Goal: Information Seeking & Learning: Learn about a topic

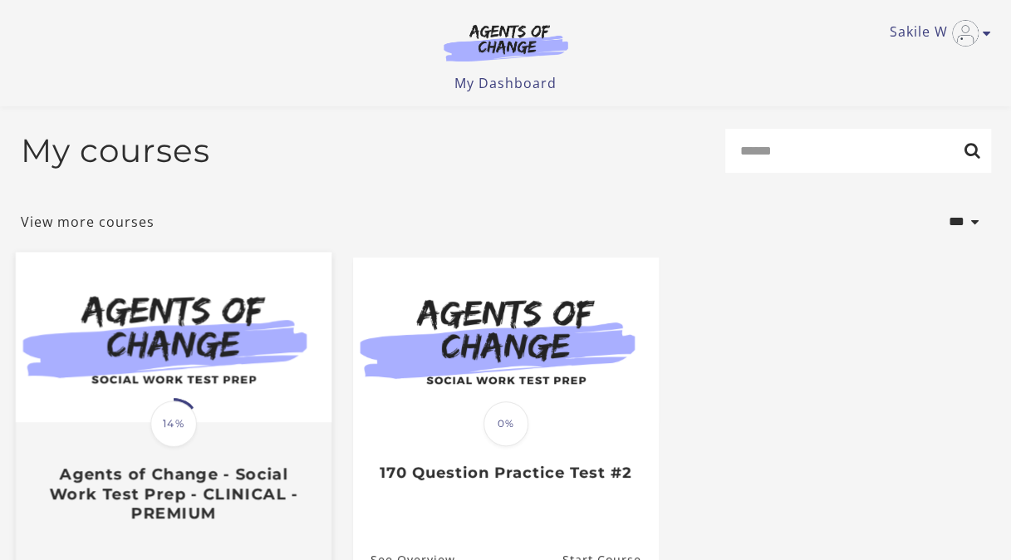
scroll to position [204, 0]
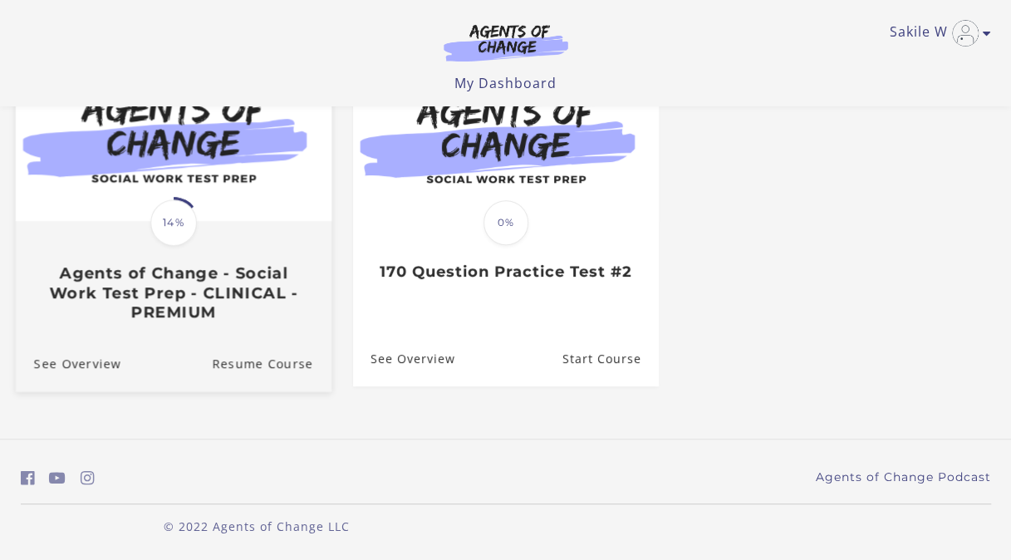
click at [208, 307] on h3 "Agents of Change - Social Work Test Prep - CLINICAL - PREMIUM" at bounding box center [172, 292] width 279 height 58
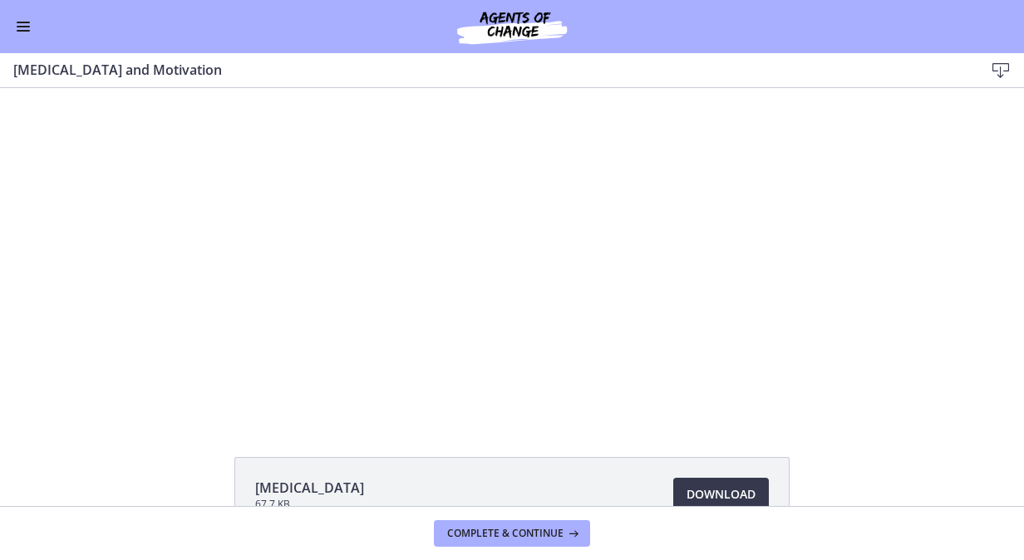
click at [21, 26] on span "Enable menu" at bounding box center [23, 27] width 13 height 2
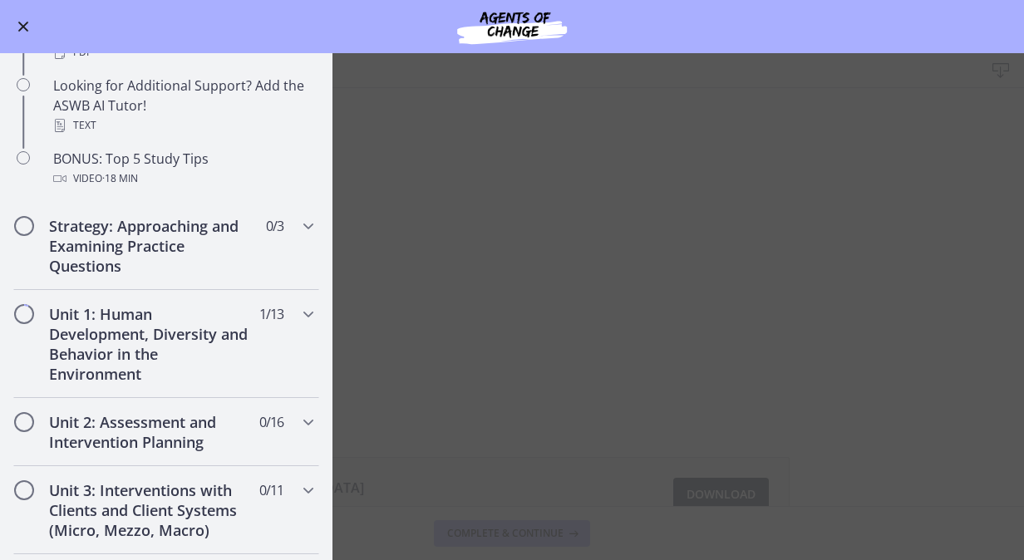
scroll to position [782, 0]
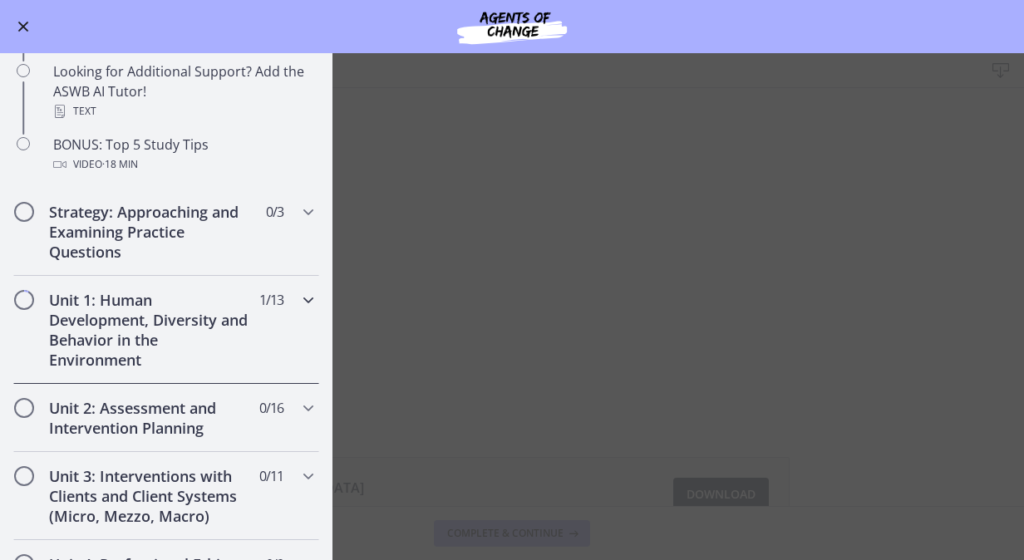
click at [123, 318] on h2 "Unit 1: Human Development, Diversity and Behavior in the Environment" at bounding box center [150, 330] width 203 height 80
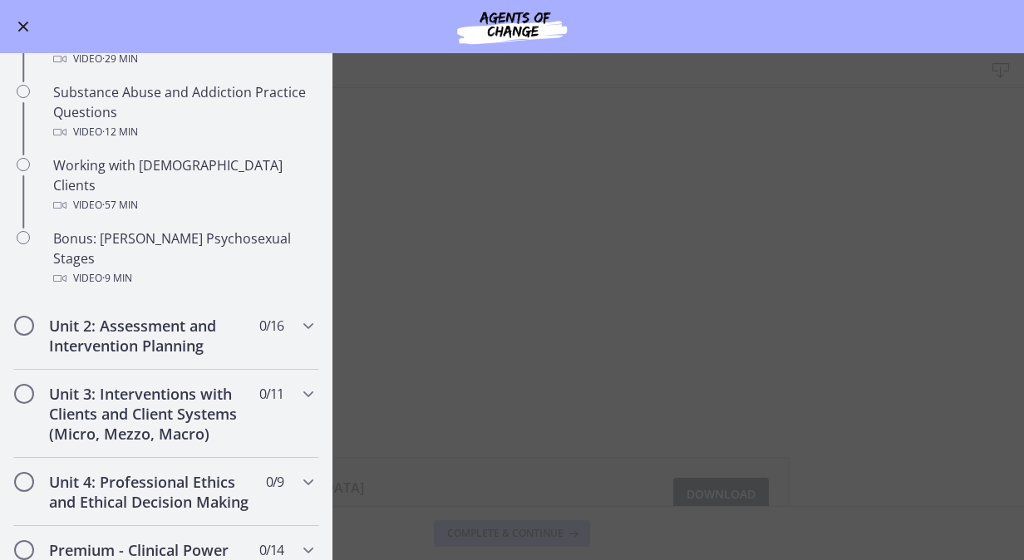
scroll to position [1051, 0]
click at [126, 315] on h2 "Unit 2: Assessment and Intervention Planning" at bounding box center [150, 335] width 203 height 40
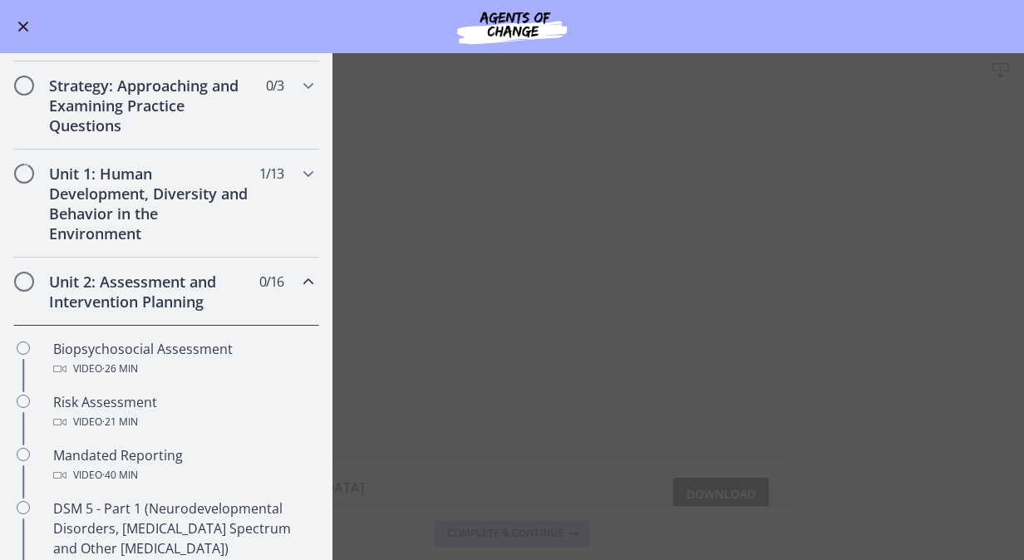
scroll to position [241, 0]
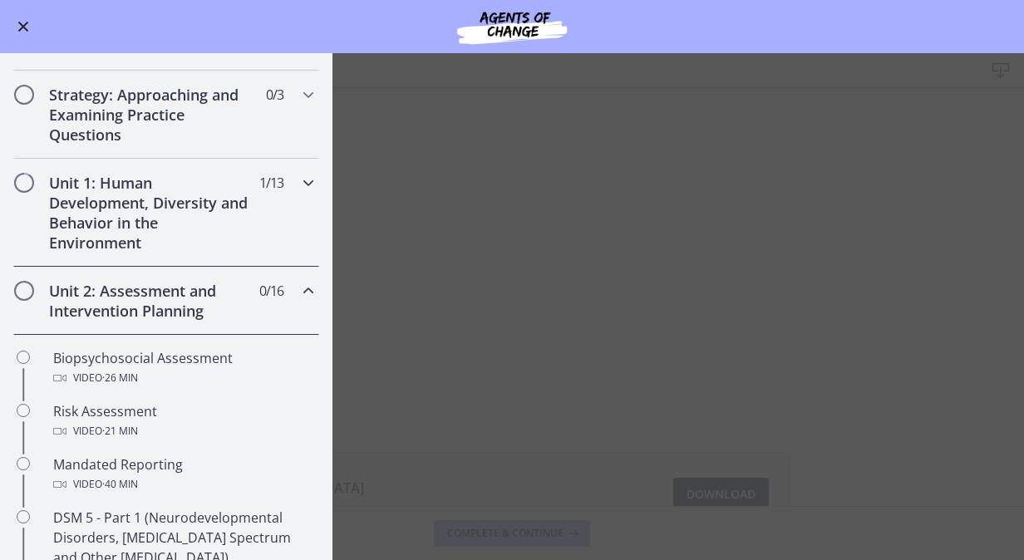
click at [184, 194] on h2 "Unit 1: Human Development, Diversity and Behavior in the Environment" at bounding box center [150, 213] width 203 height 80
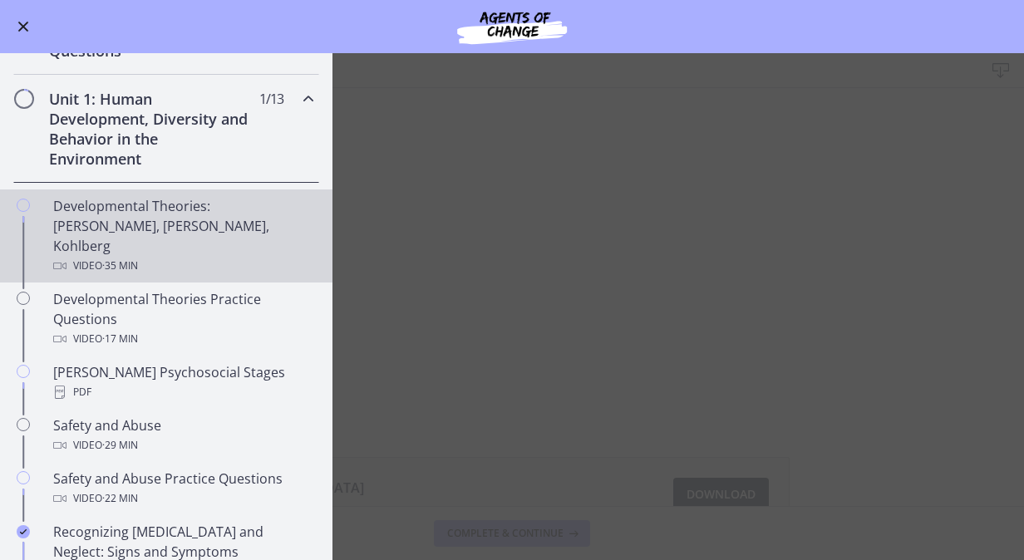
scroll to position [326, 0]
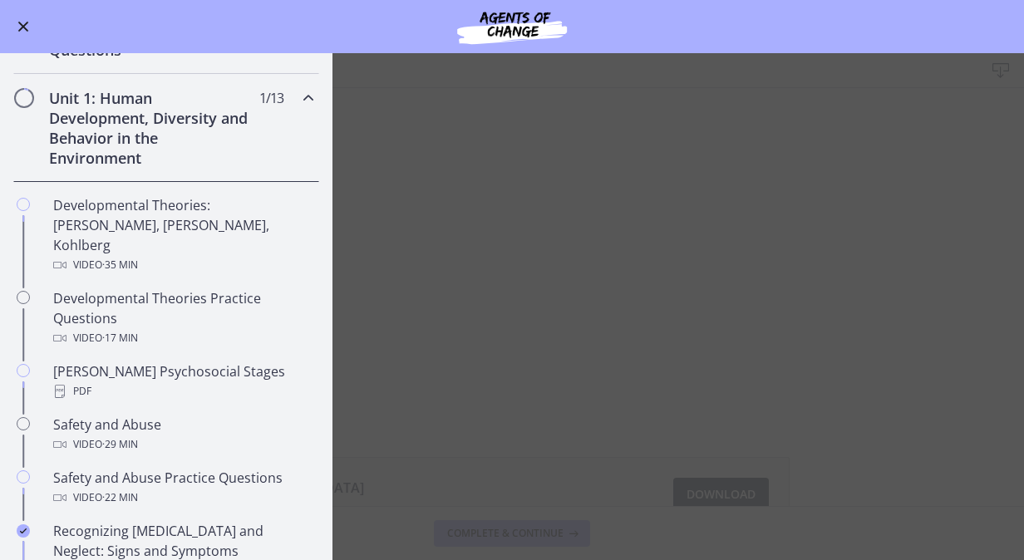
click at [575, 144] on main "[MEDICAL_DATA] and Motivation Download Enable fullscreen [MEDICAL_DATA] 67.7 KB…" at bounding box center [512, 306] width 1024 height 507
click at [22, 32] on button "Enable menu" at bounding box center [23, 27] width 20 height 20
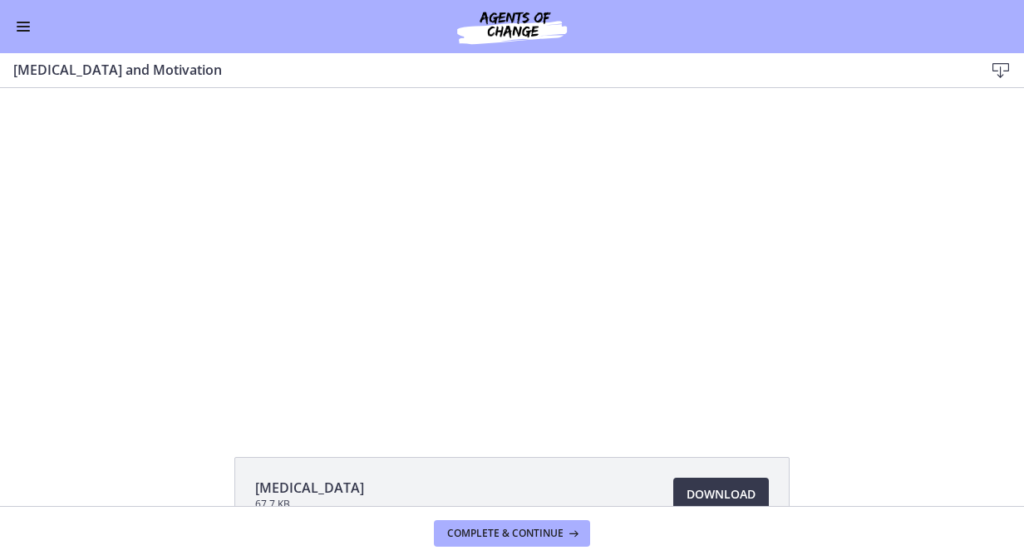
click at [23, 22] on span "Enable menu" at bounding box center [23, 23] width 13 height 2
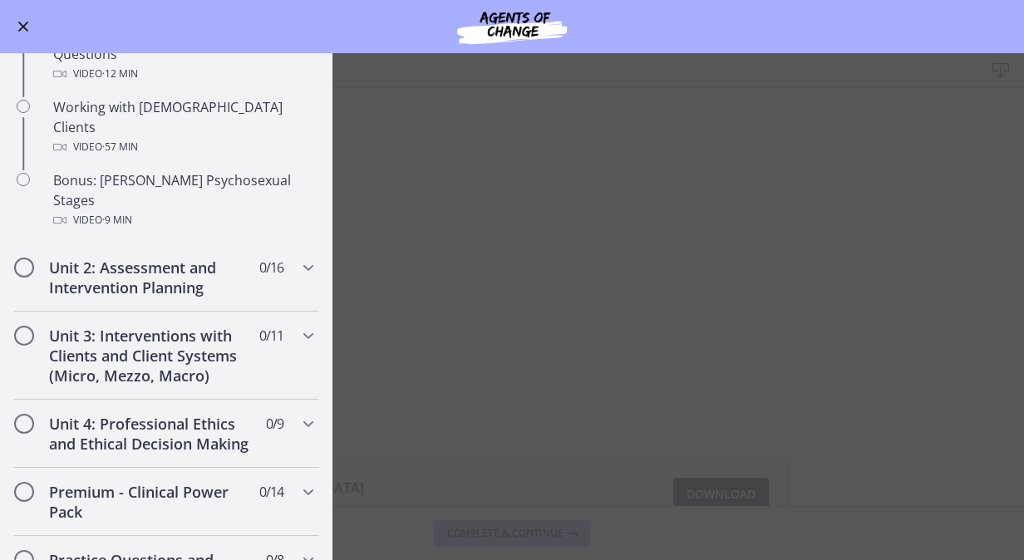
scroll to position [1113, 0]
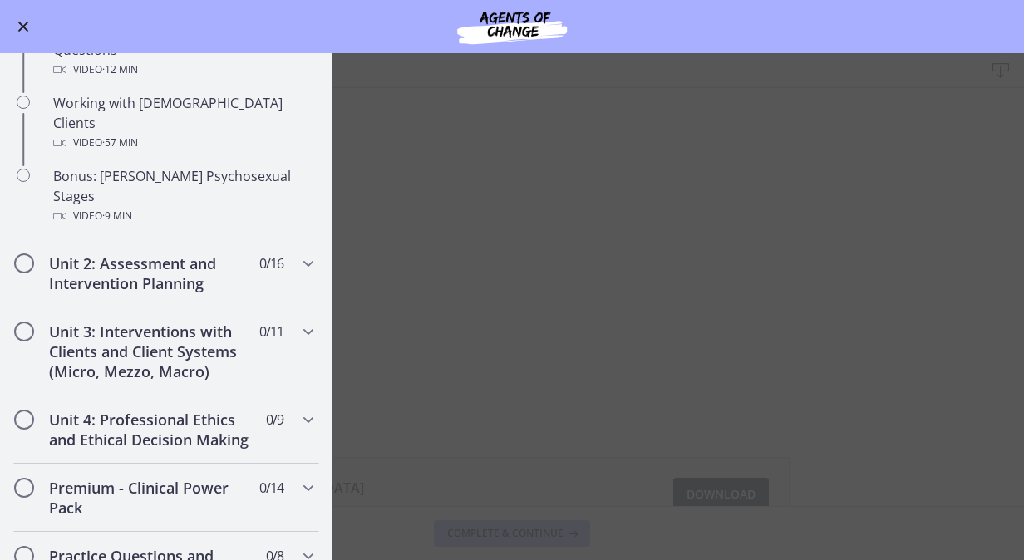
click at [861, 146] on main "[MEDICAL_DATA] and Motivation Download Enable fullscreen [MEDICAL_DATA] 67.7 KB…" at bounding box center [512, 306] width 1024 height 507
click at [163, 253] on h2 "Unit 2: Assessment and Intervention Planning" at bounding box center [150, 273] width 203 height 40
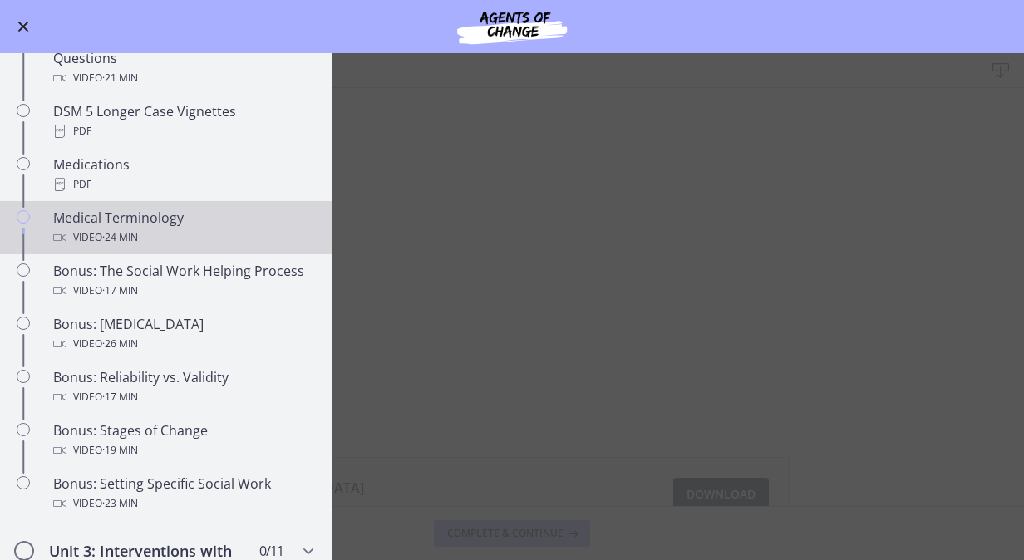
click at [163, 230] on div "Video · 24 min" at bounding box center [182, 238] width 259 height 20
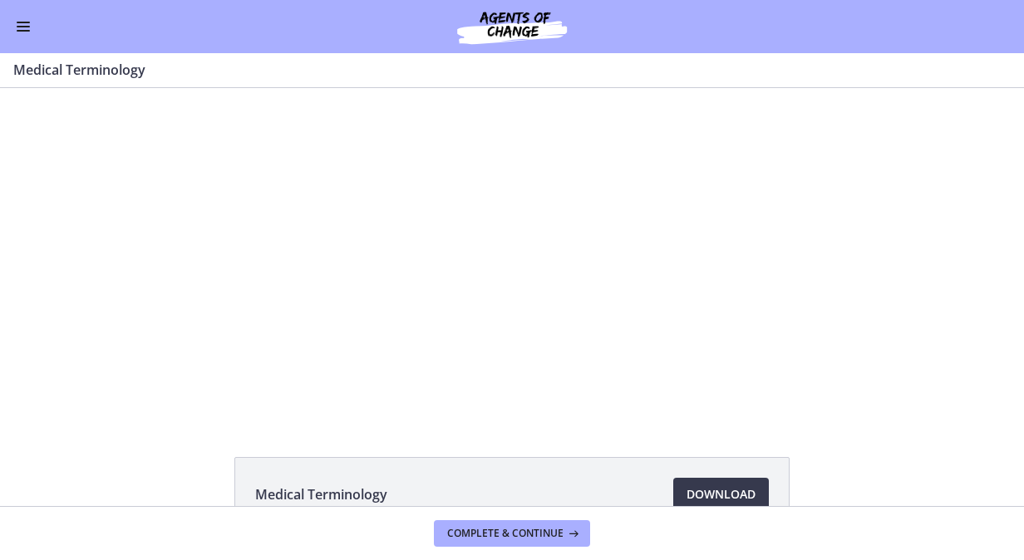
click at [28, 30] on span "Enable menu" at bounding box center [23, 31] width 13 height 2
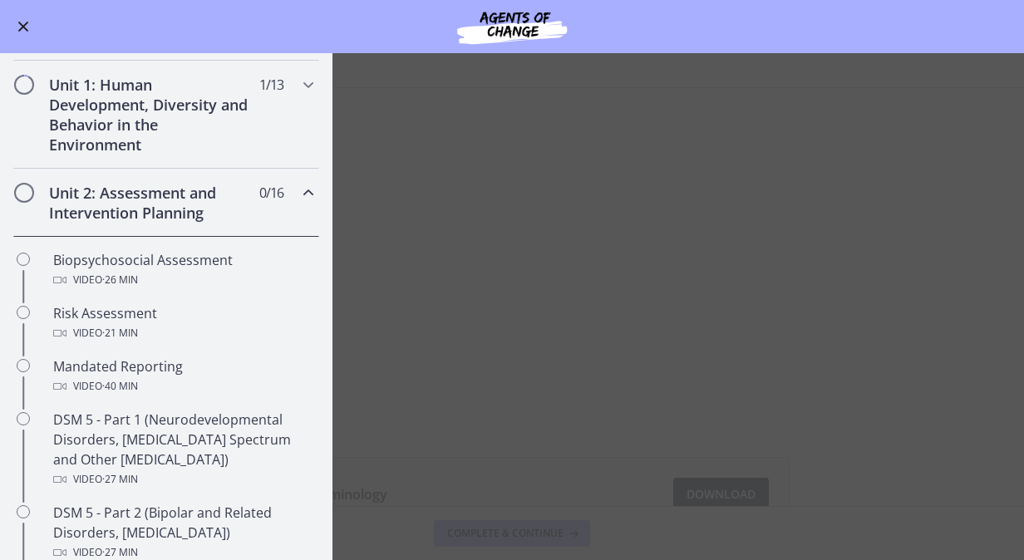
scroll to position [338, 0]
click at [190, 85] on h2 "Unit 1: Human Development, Diversity and Behavior in the Environment" at bounding box center [150, 116] width 203 height 80
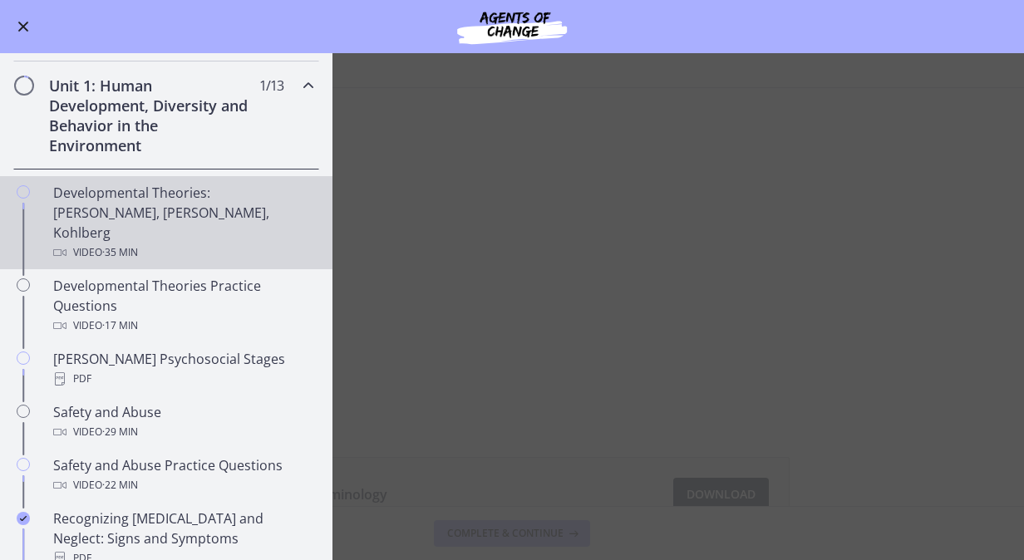
click at [135, 206] on div "Developmental Theories: [PERSON_NAME], [PERSON_NAME], Kohlberg Video · 35 min" at bounding box center [182, 223] width 259 height 80
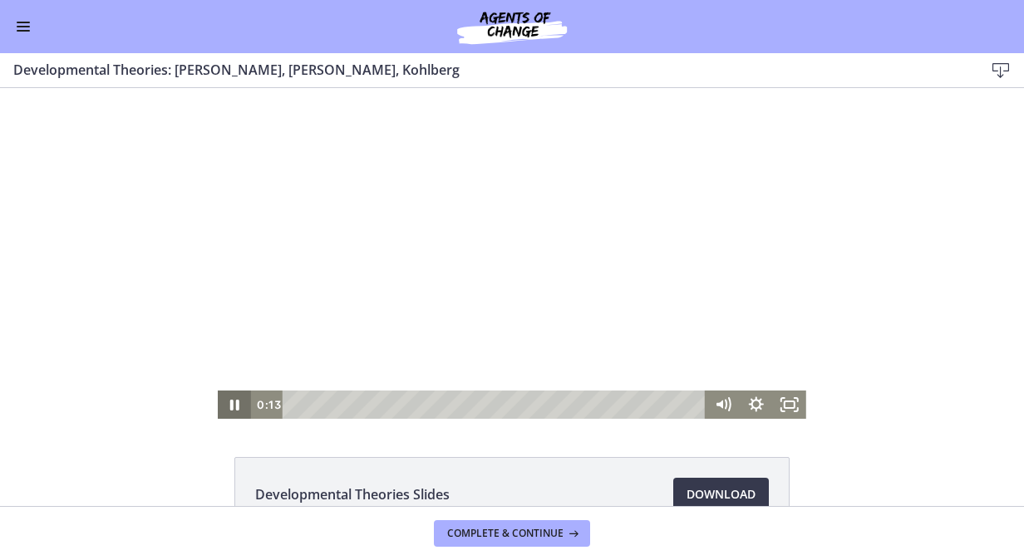
click at [229, 399] on icon "Pause" at bounding box center [234, 405] width 33 height 28
drag, startPoint x: 291, startPoint y: 406, endPoint x: 271, endPoint y: 406, distance: 20.0
click at [271, 406] on div "0:00 0:00" at bounding box center [478, 405] width 455 height 28
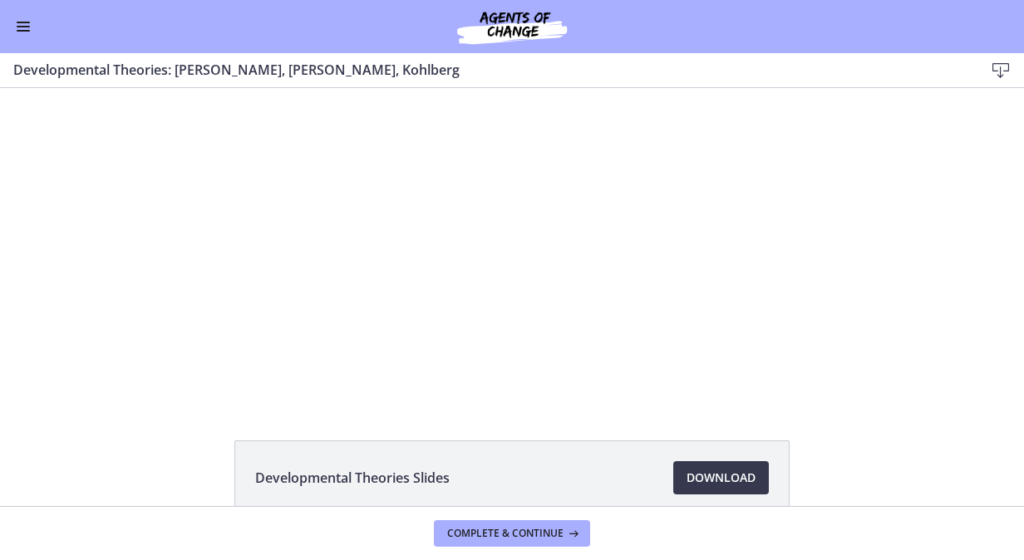
scroll to position [61, 0]
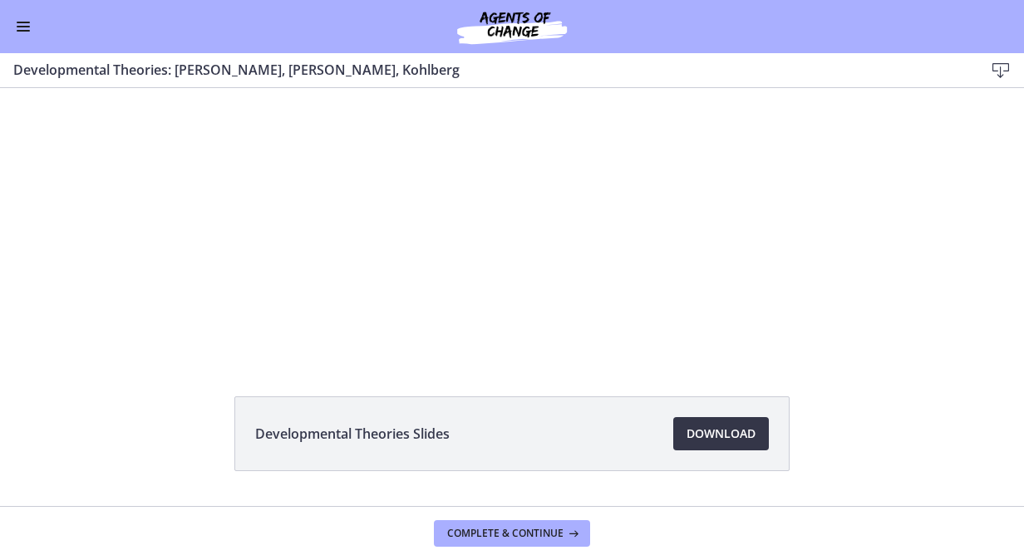
click at [718, 430] on span "Download Opens in a new window" at bounding box center [720, 434] width 69 height 20
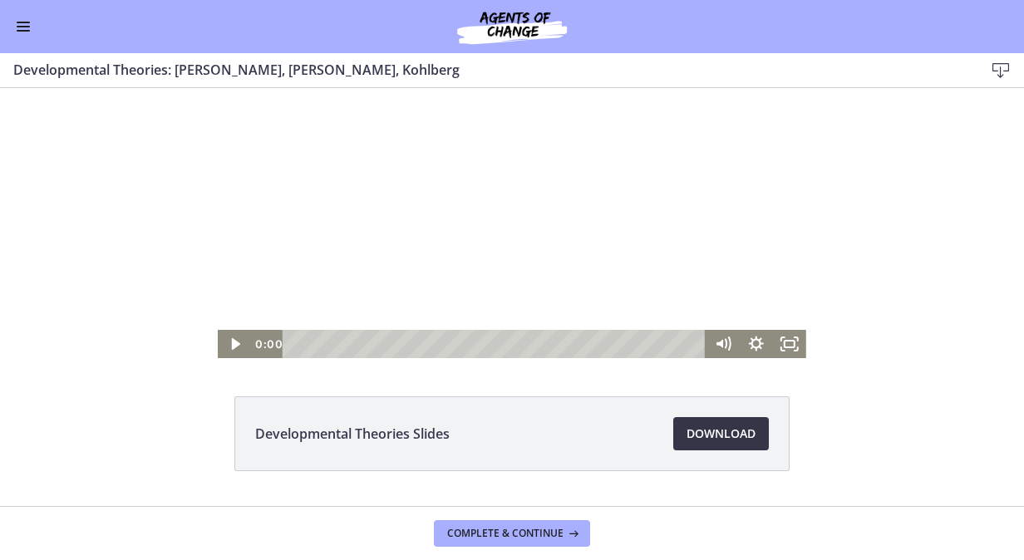
scroll to position [0, 0]
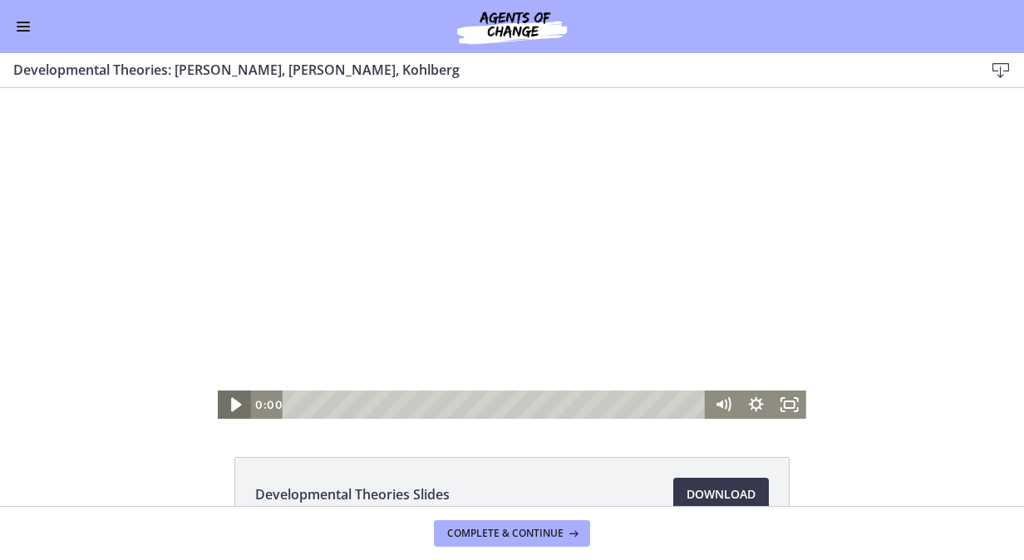
click at [224, 406] on icon "Play Video" at bounding box center [236, 405] width 40 height 34
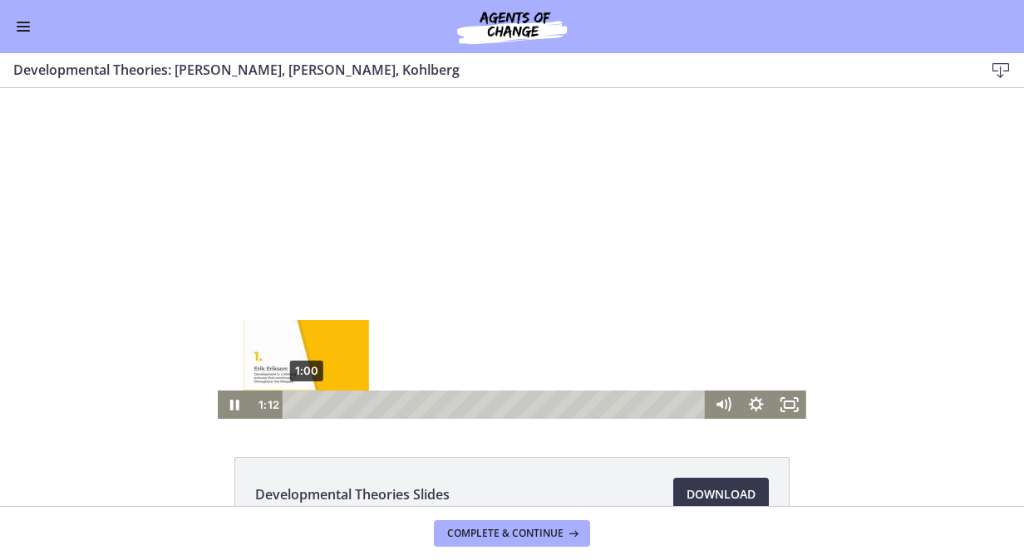
click at [304, 405] on div "Playbar" at bounding box center [308, 404] width 9 height 9
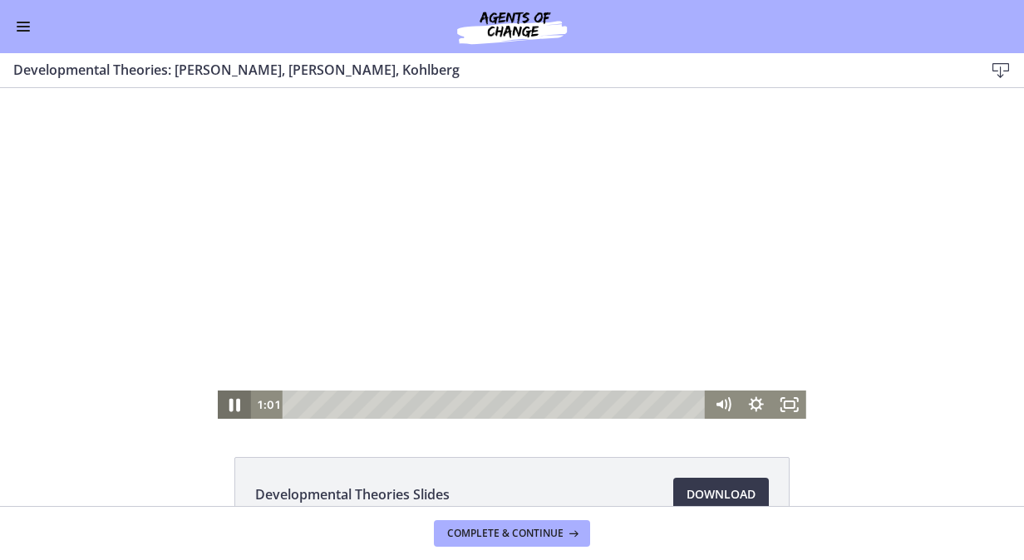
click at [229, 401] on icon "Pause" at bounding box center [234, 405] width 40 height 34
click at [231, 412] on icon "Play Video" at bounding box center [235, 405] width 33 height 28
click at [161, 382] on div "Click for sound @keyframes VOLUME_SMALL_WAVE_FLASH { 0% { opacity: 0; } 33% { o…" at bounding box center [512, 253] width 1024 height 331
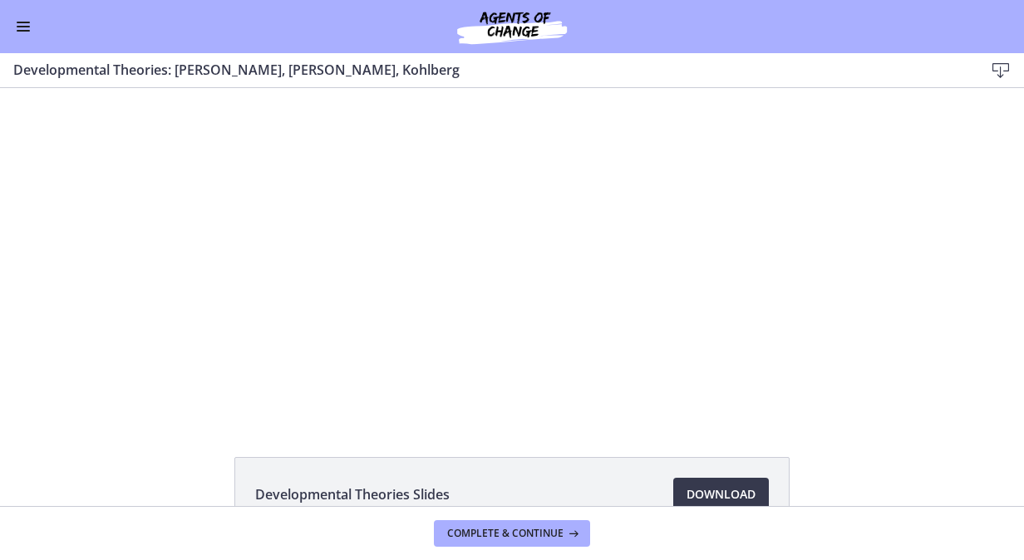
click at [161, 382] on div "Click for sound @keyframes VOLUME_SMALL_WAVE_FLASH { 0% { opacity: 0; } 33% { o…" at bounding box center [512, 253] width 1024 height 331
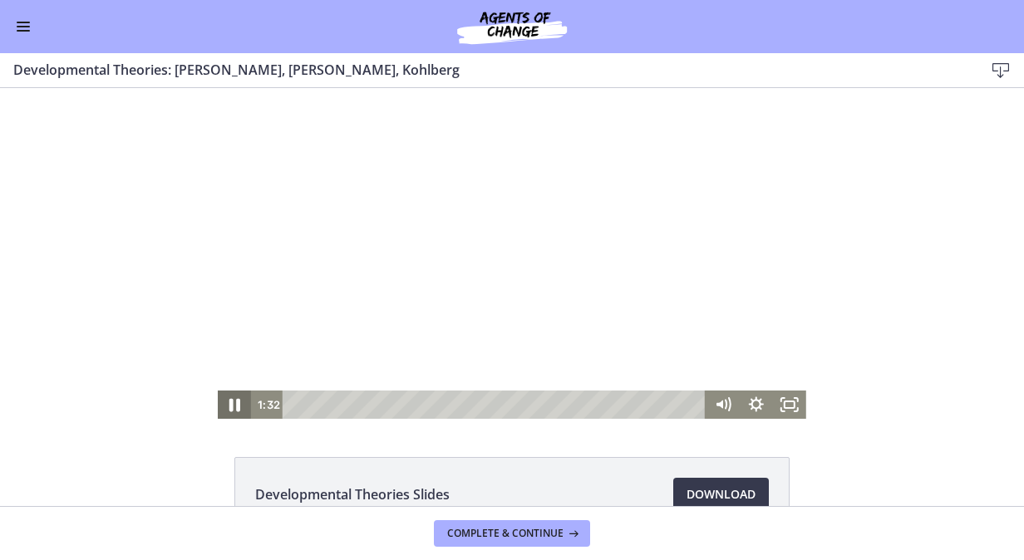
click at [229, 410] on icon "Pause" at bounding box center [234, 405] width 40 height 34
click at [229, 410] on icon "Play Video" at bounding box center [235, 405] width 33 height 28
click at [235, 401] on icon "Pause" at bounding box center [234, 405] width 33 height 28
